Goal: Navigation & Orientation: Understand site structure

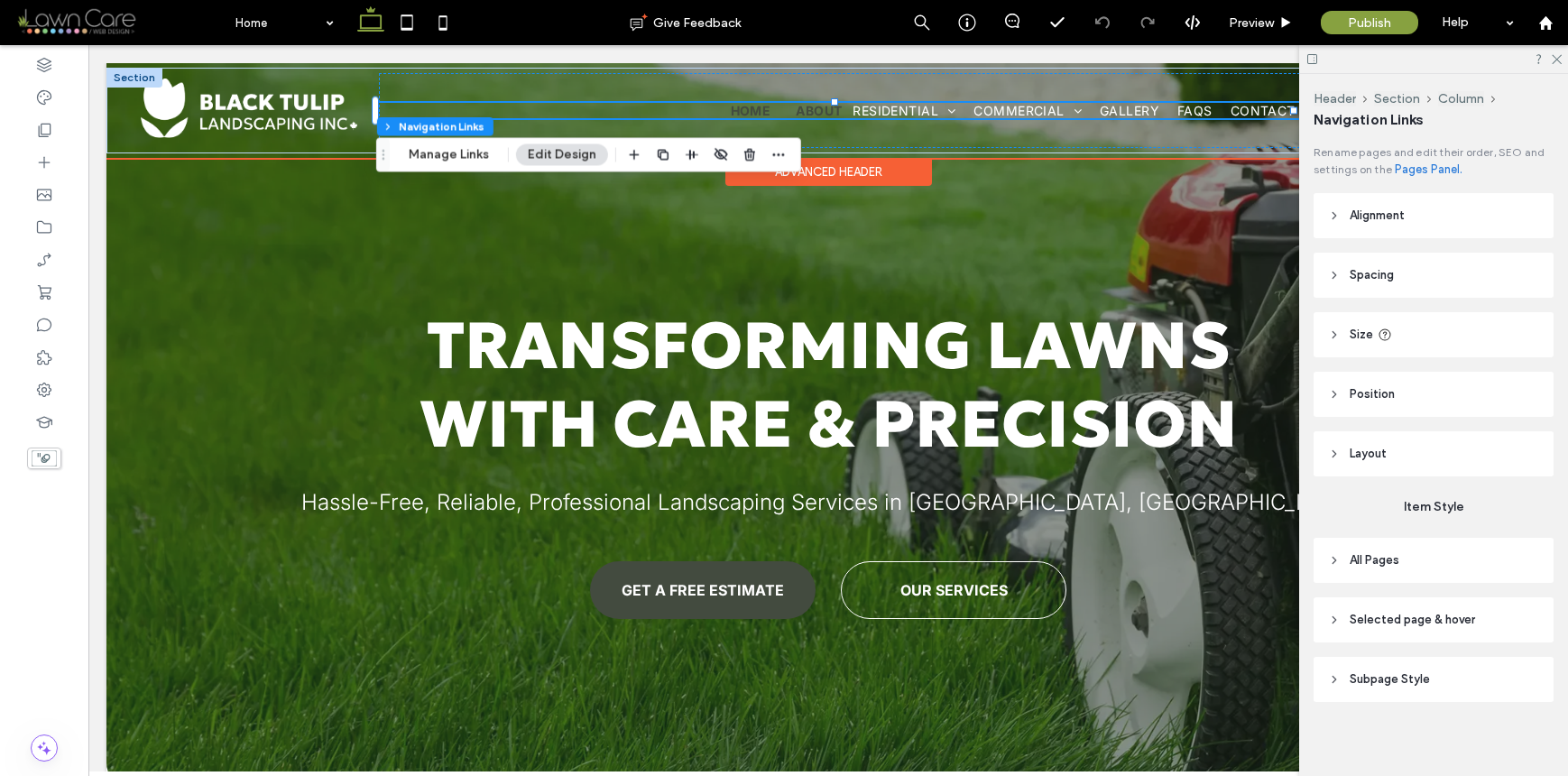
click at [823, 107] on span "About" at bounding box center [818, 110] width 46 height 15
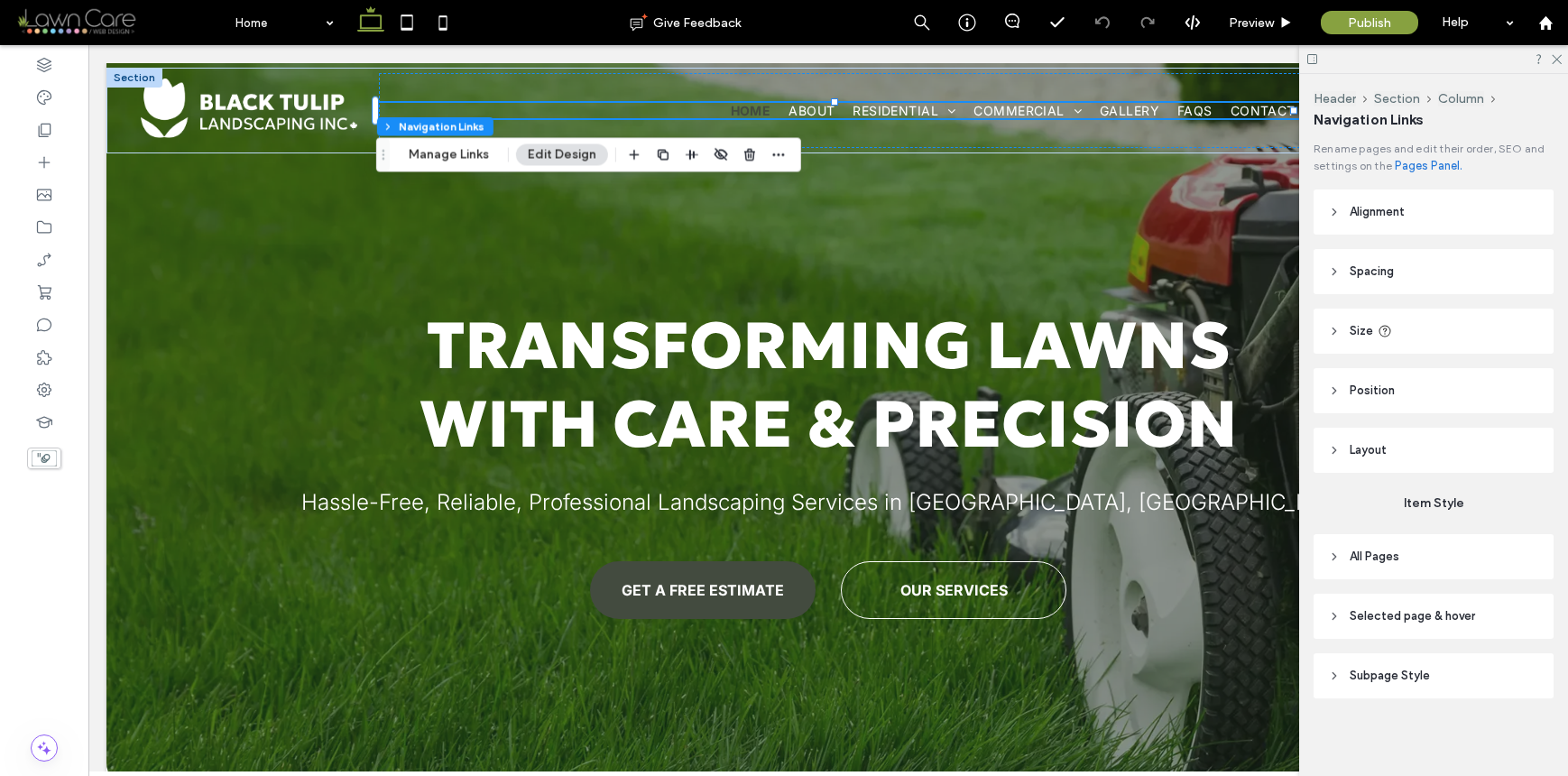
scroll to position [6, 0]
click at [1437, 561] on header "All Pages" at bounding box center [1433, 554] width 240 height 45
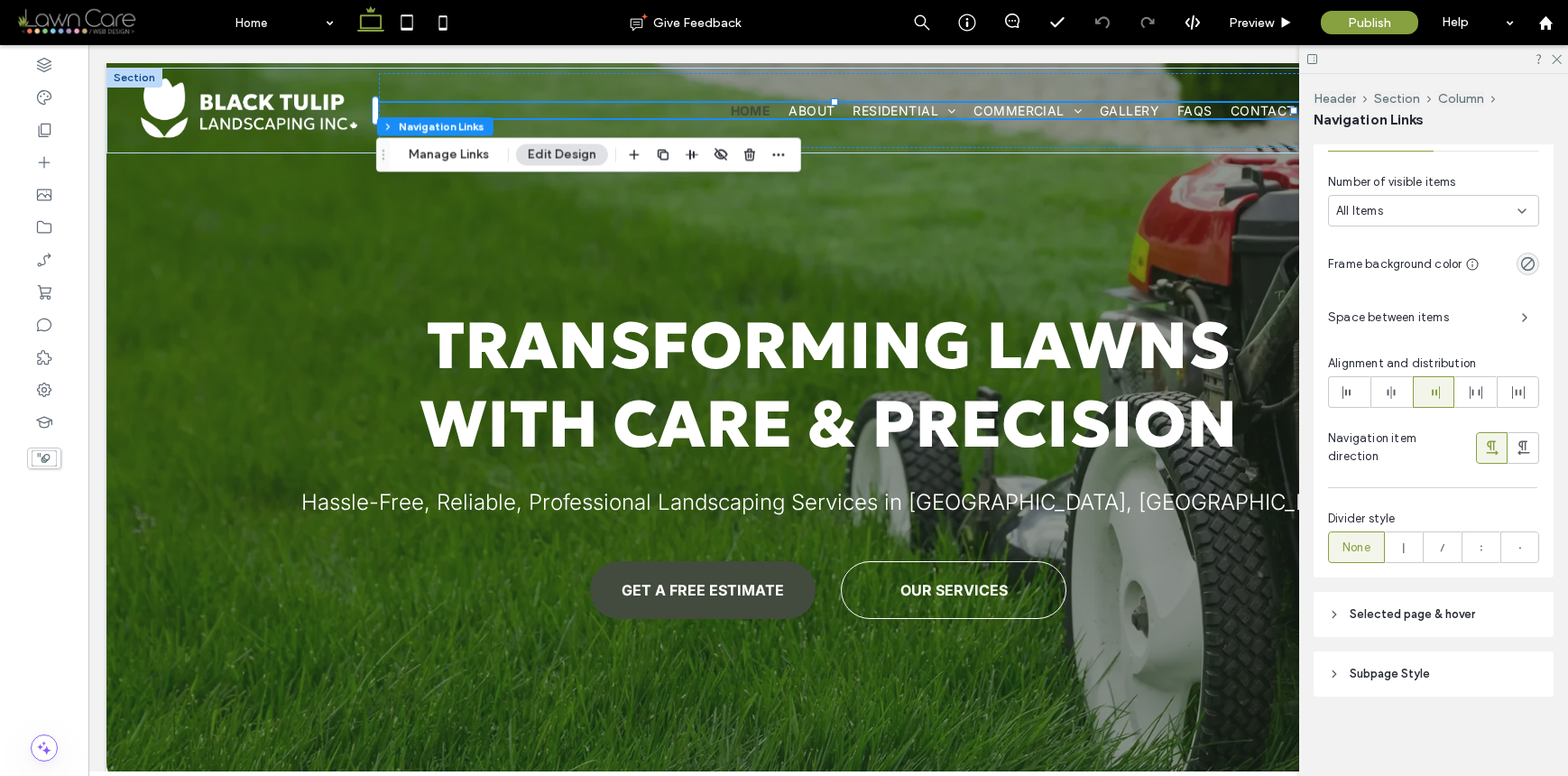
scroll to position [134, 0]
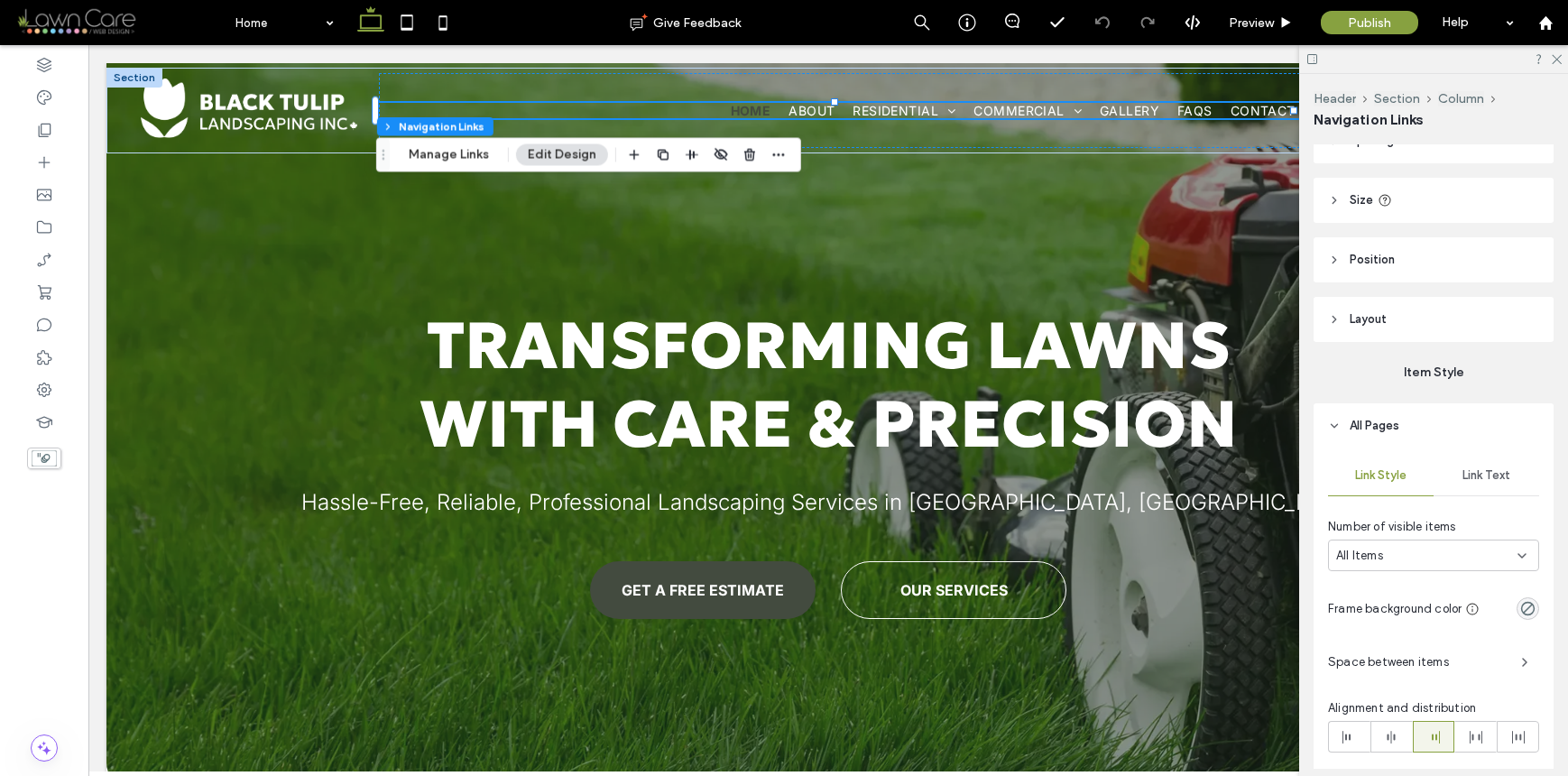
click at [1500, 469] on span "Link Text" at bounding box center [1487, 475] width 48 height 14
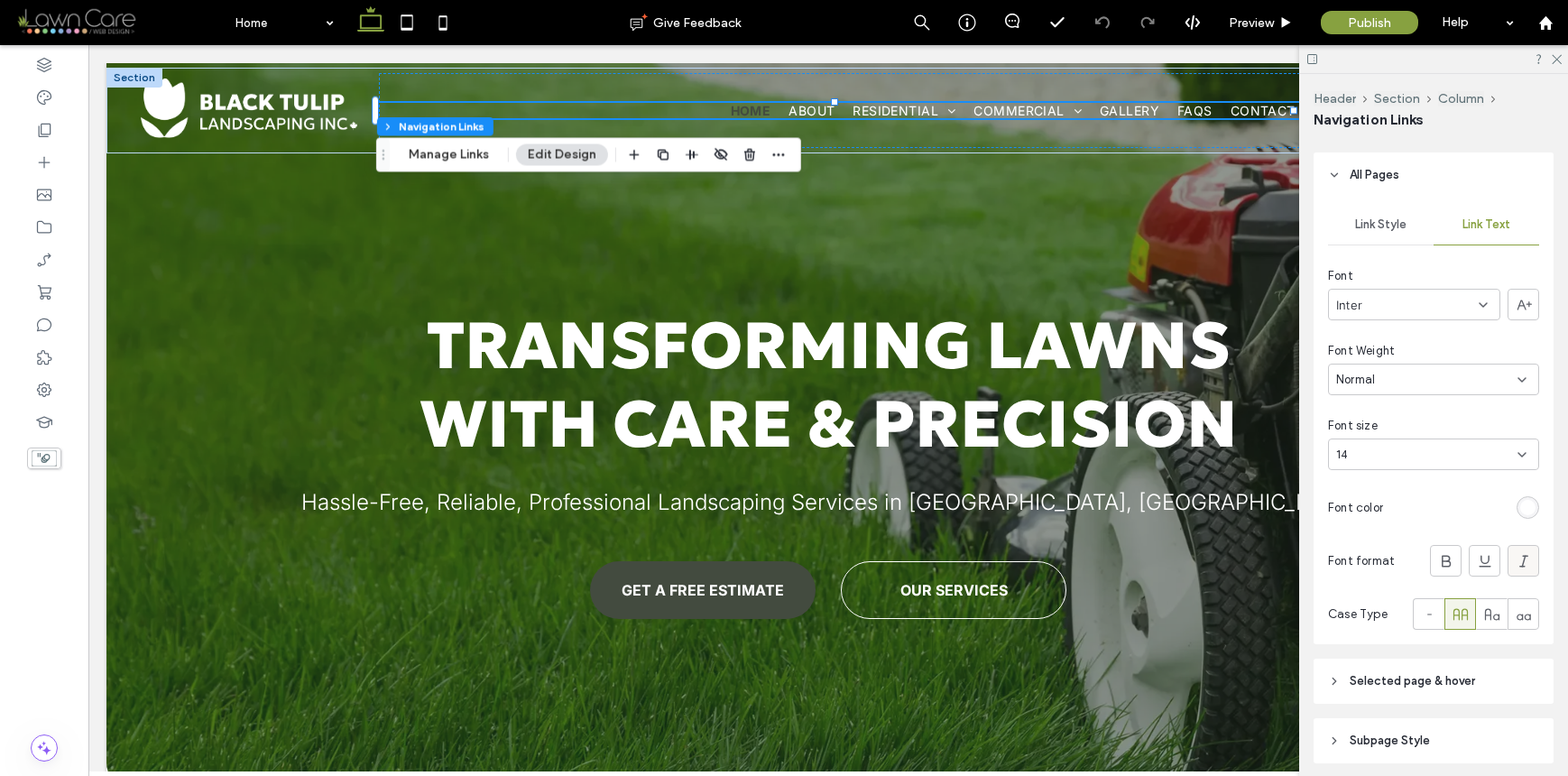
scroll to position [452, 0]
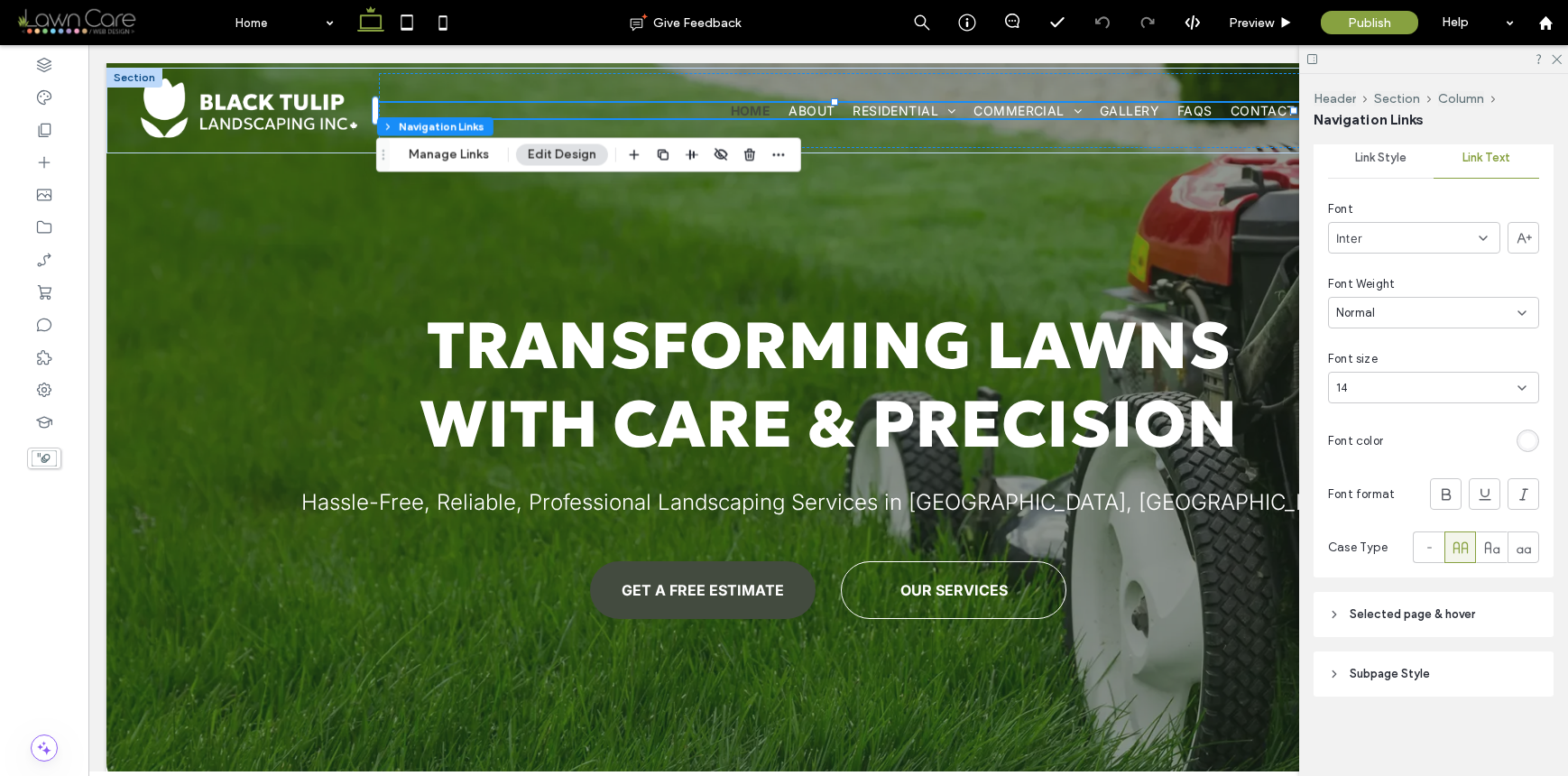
click at [1520, 440] on div "rgb(255, 255, 255)" at bounding box center [1528, 440] width 15 height 15
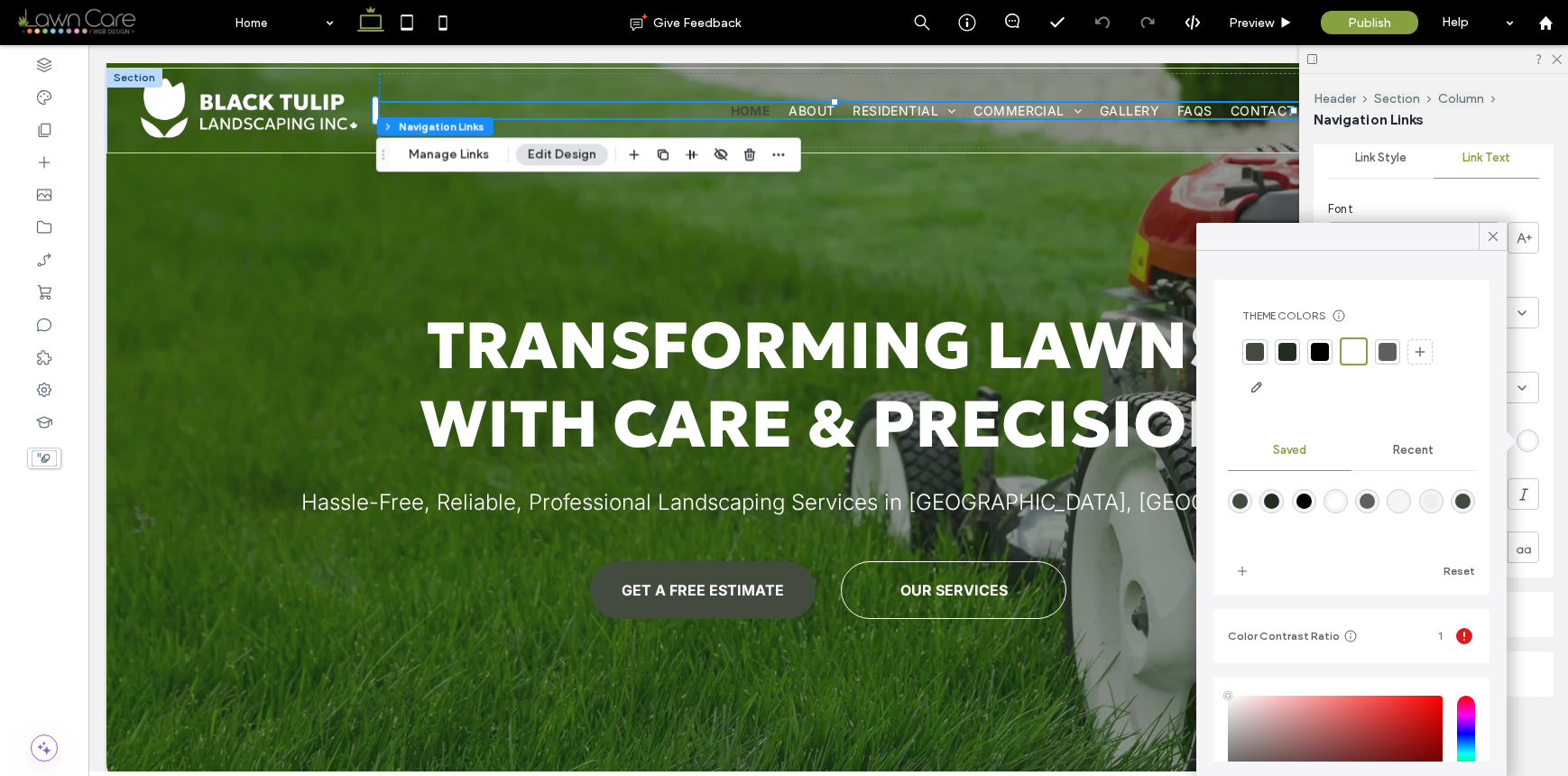
click at [1357, 362] on div at bounding box center [1354, 350] width 28 height 28
click at [1354, 356] on div at bounding box center [1354, 351] width 21 height 21
click at [1343, 499] on div "rgba(255,255,255,1)" at bounding box center [1335, 501] width 15 height 15
click at [1469, 251] on div "Theme Colors Save time with Theme Colors Create a color palette to instantly ad…" at bounding box center [1352, 513] width 310 height 525
click at [1485, 238] on icon at bounding box center [1492, 235] width 16 height 16
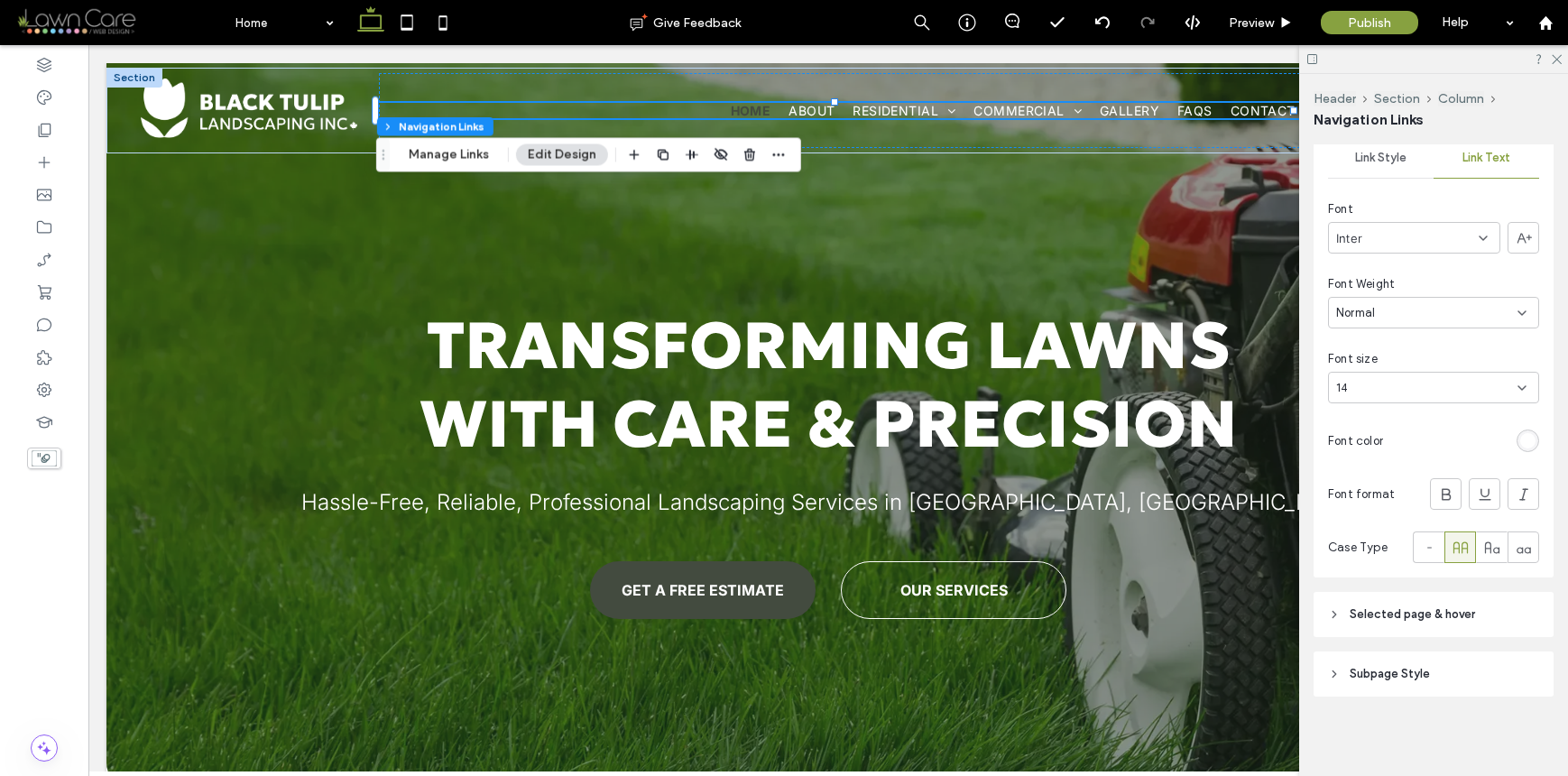
click at [1459, 616] on span "Selected page & hover" at bounding box center [1412, 613] width 125 height 18
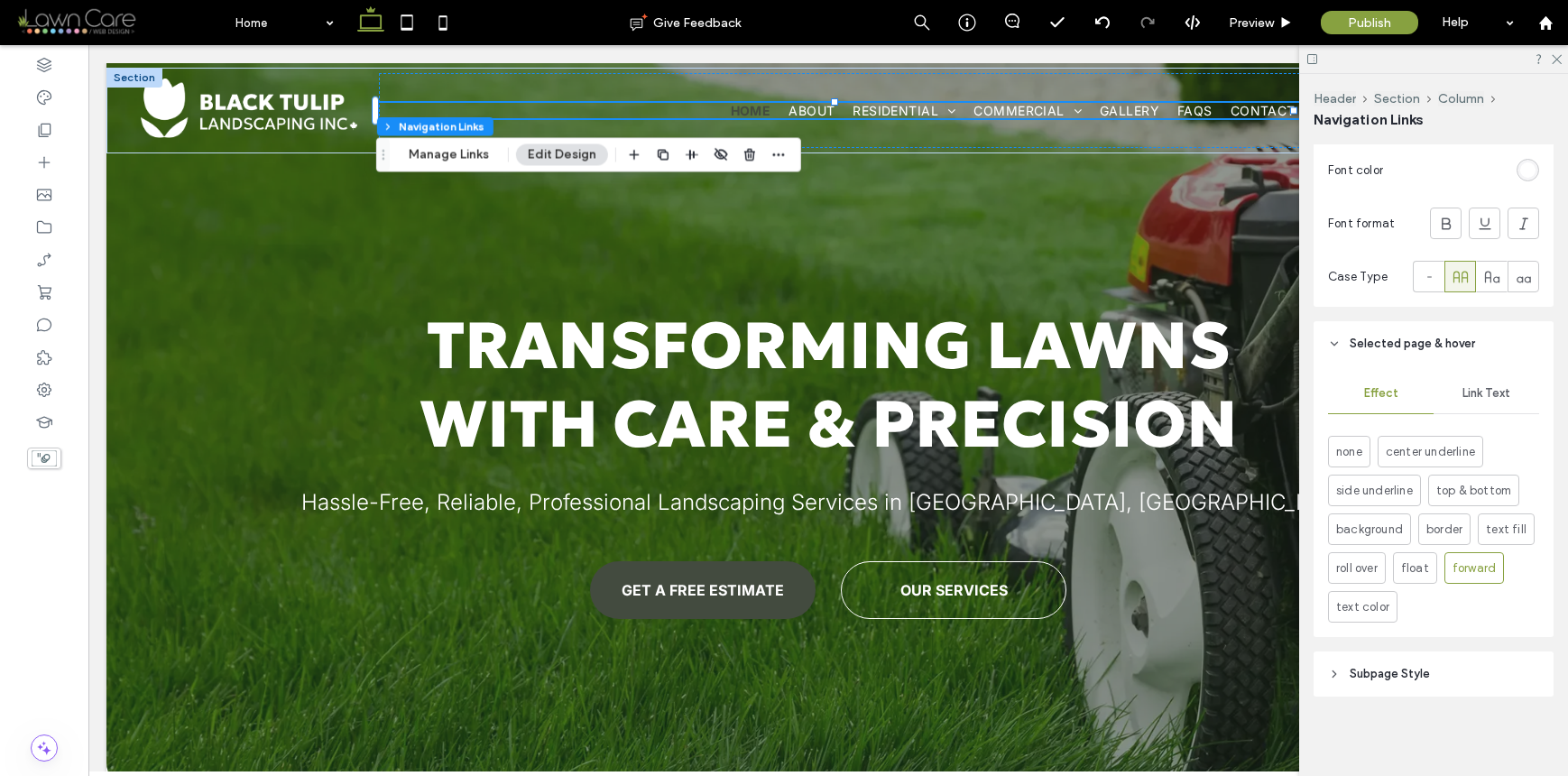
click at [1500, 405] on div "Link Text" at bounding box center [1487, 392] width 105 height 39
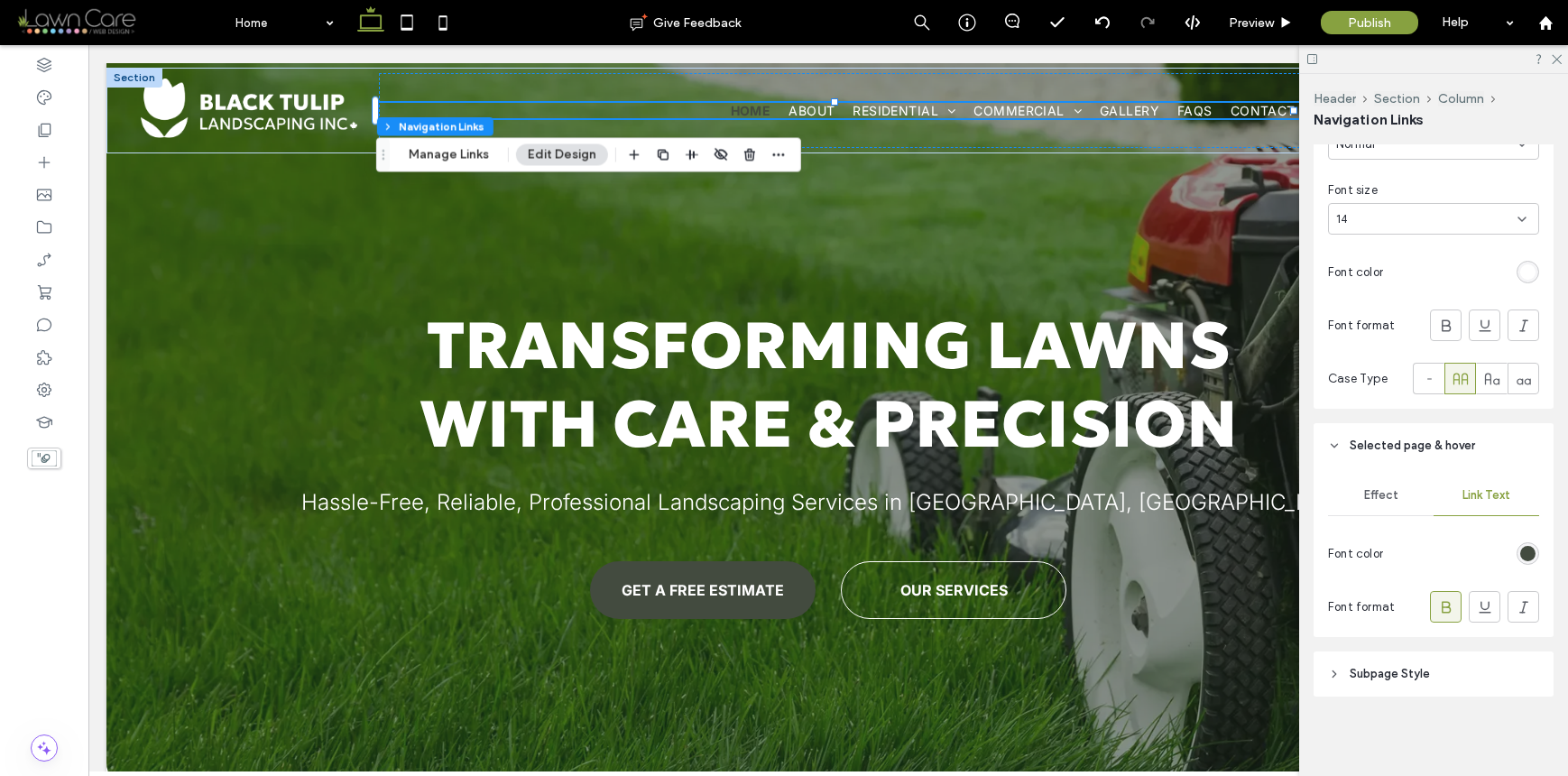
scroll to position [620, 0]
click at [1520, 554] on div "rgb(67, 75, 63)" at bounding box center [1528, 553] width 15 height 15
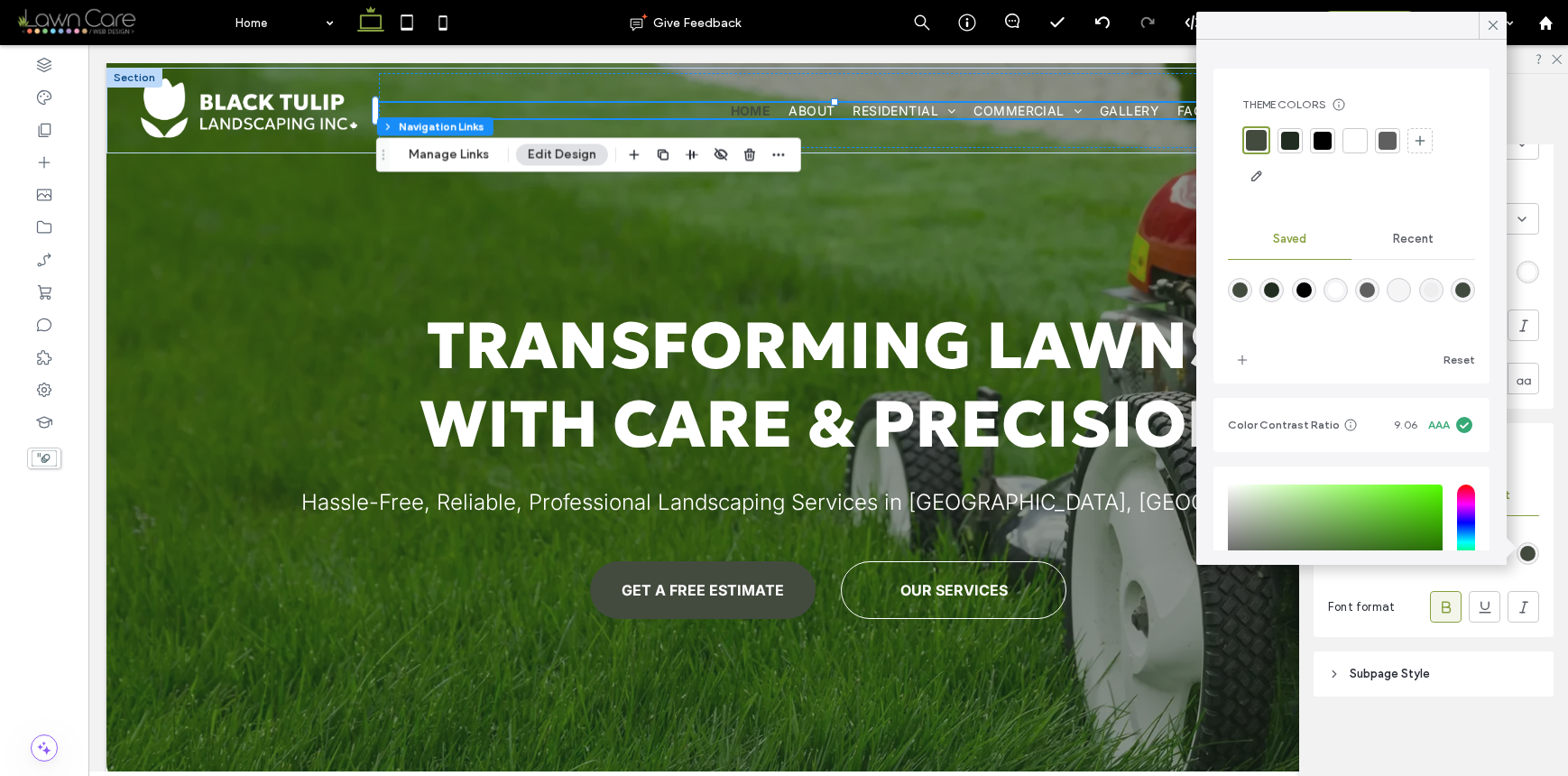
click at [1358, 149] on div at bounding box center [1355, 141] width 25 height 25
click at [1488, 20] on icon at bounding box center [1492, 25] width 16 height 16
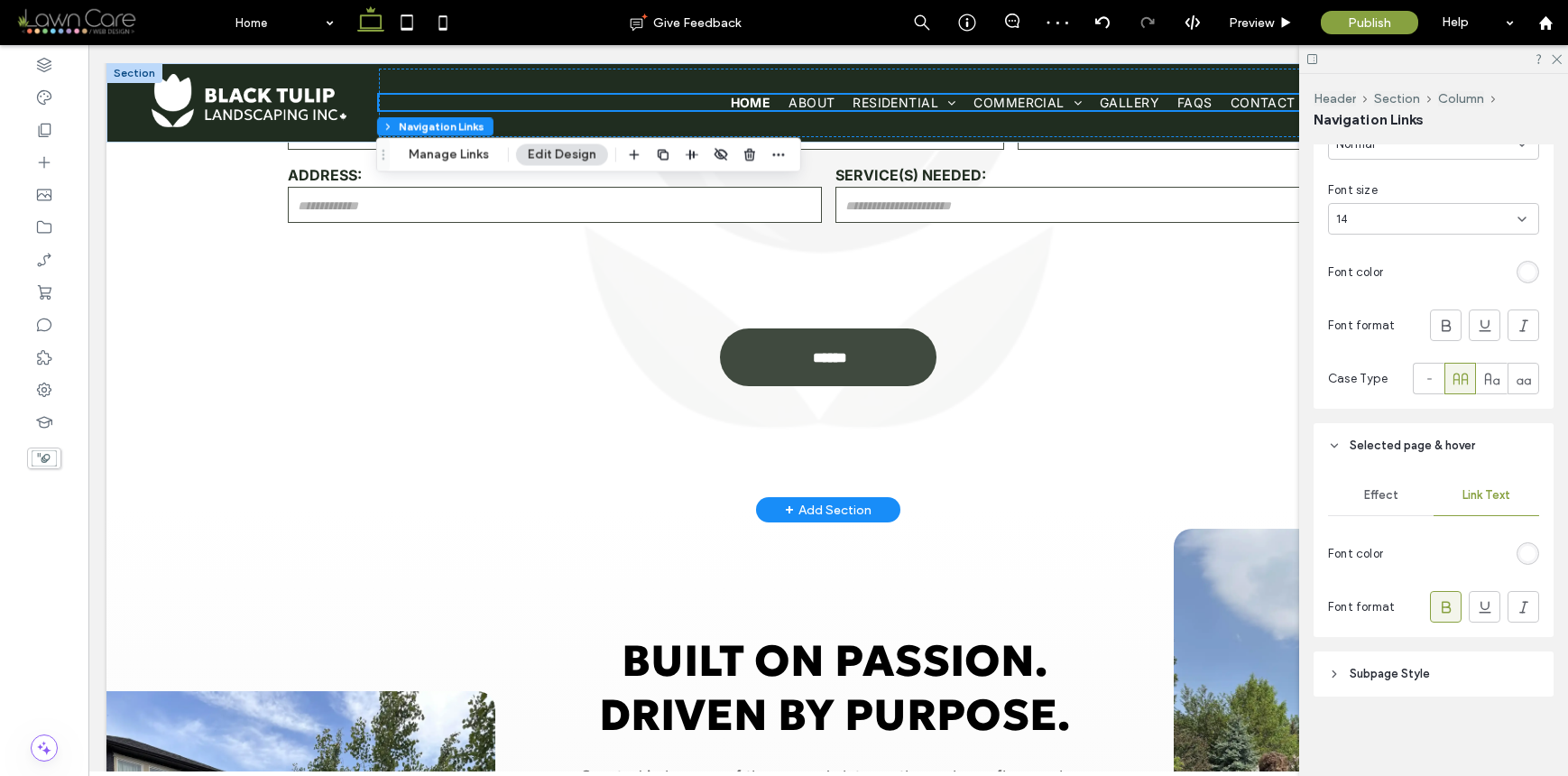
scroll to position [0, 0]
